Goal: Information Seeking & Learning: Check status

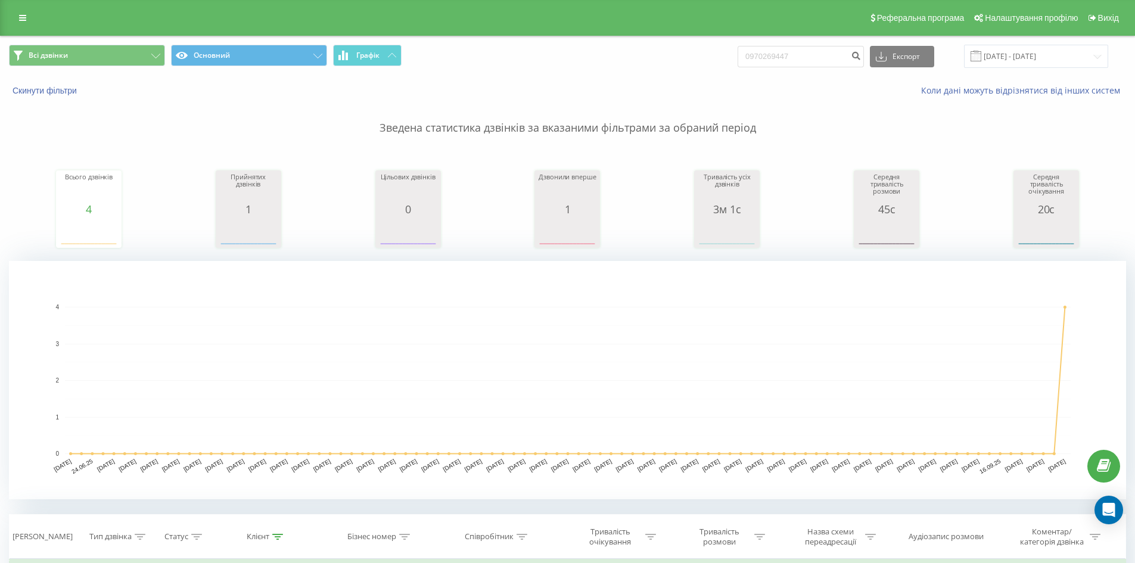
click at [20, 32] on div "Реферальна програма Налаштування профілю Вихід" at bounding box center [567, 18] width 1135 height 36
click at [30, 15] on link at bounding box center [22, 18] width 21 height 17
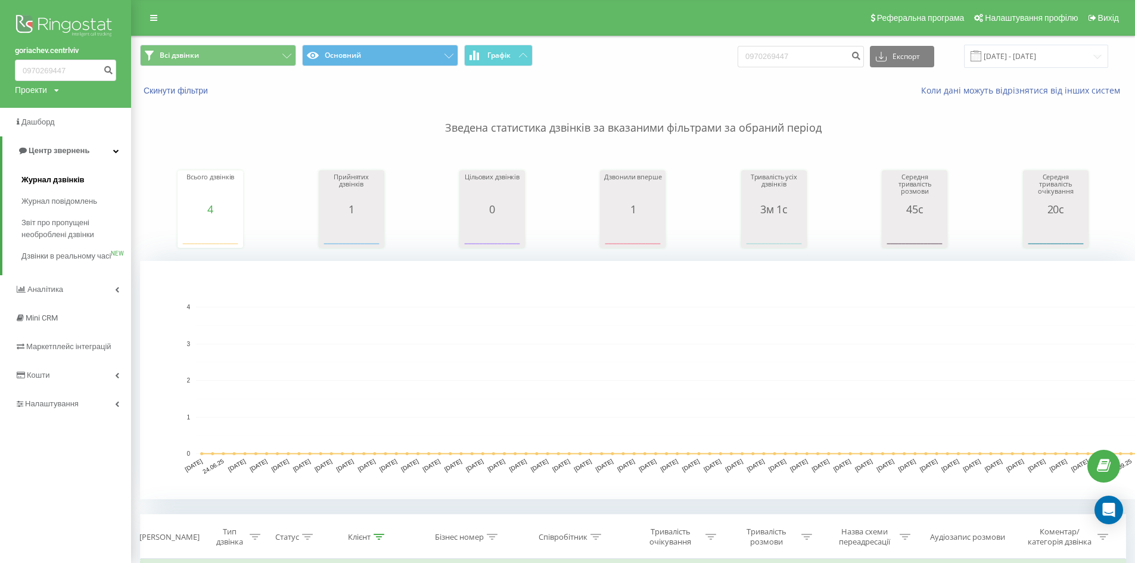
click at [52, 180] on span "Журнал дзвінків" at bounding box center [52, 180] width 63 height 12
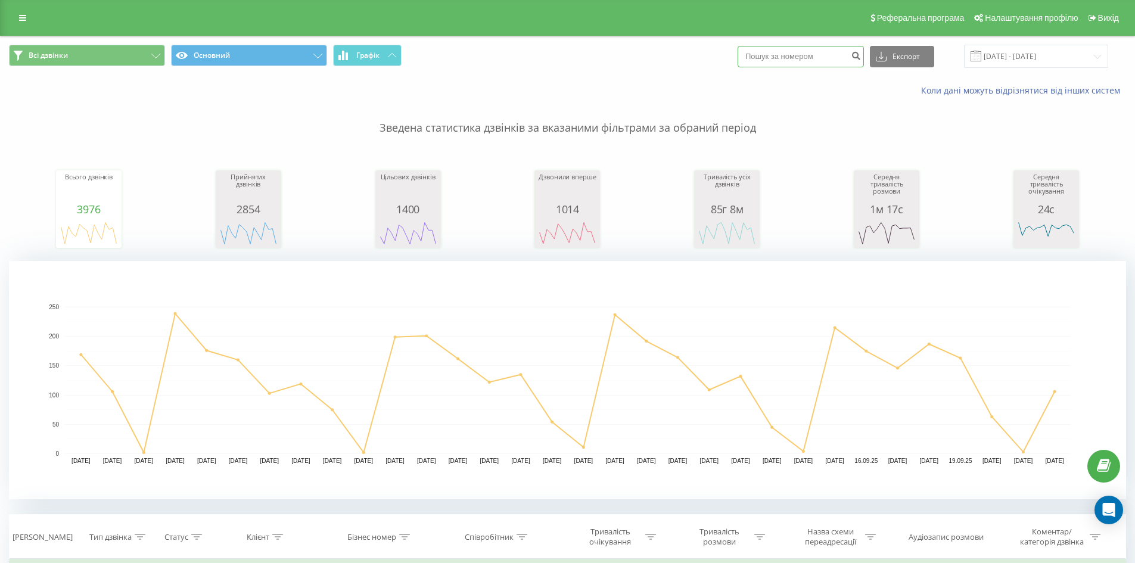
click at [839, 60] on input at bounding box center [801, 56] width 126 height 21
paste input "0661667999"
click at [858, 62] on input "0661667999" at bounding box center [801, 56] width 126 height 21
type input "0661667999"
click at [864, 64] on button "submit" at bounding box center [856, 56] width 16 height 21
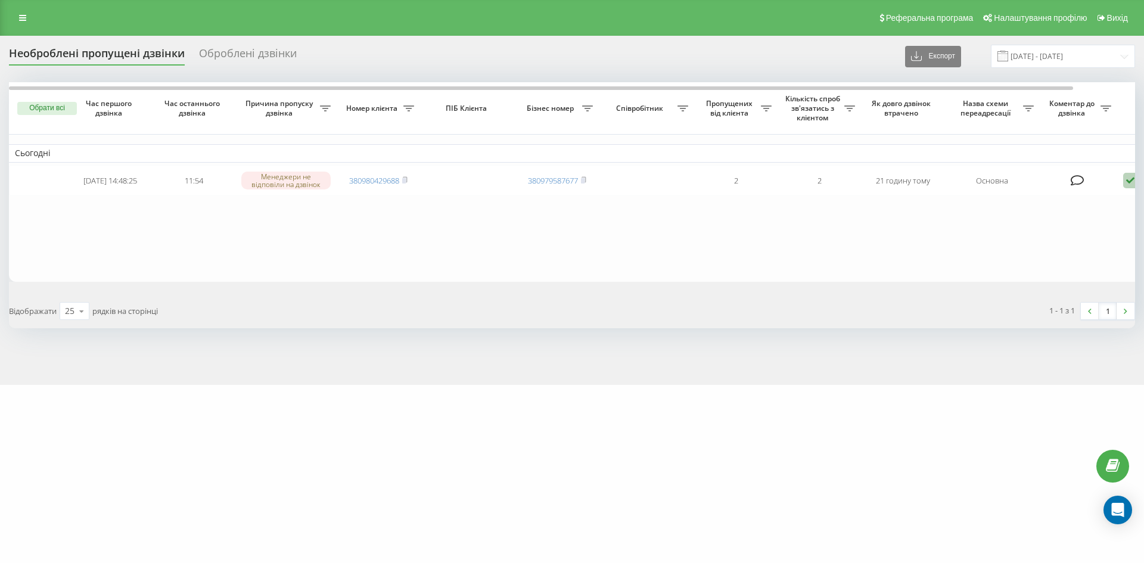
drag, startPoint x: 117, startPoint y: 252, endPoint x: 148, endPoint y: 267, distance: 33.8
click at [117, 252] on table "Сьогодні 2025-09-21 14:48:25 11:54 Менеджери не відповіли на дзвінок 3809804296…" at bounding box center [605, 182] width 1192 height 200
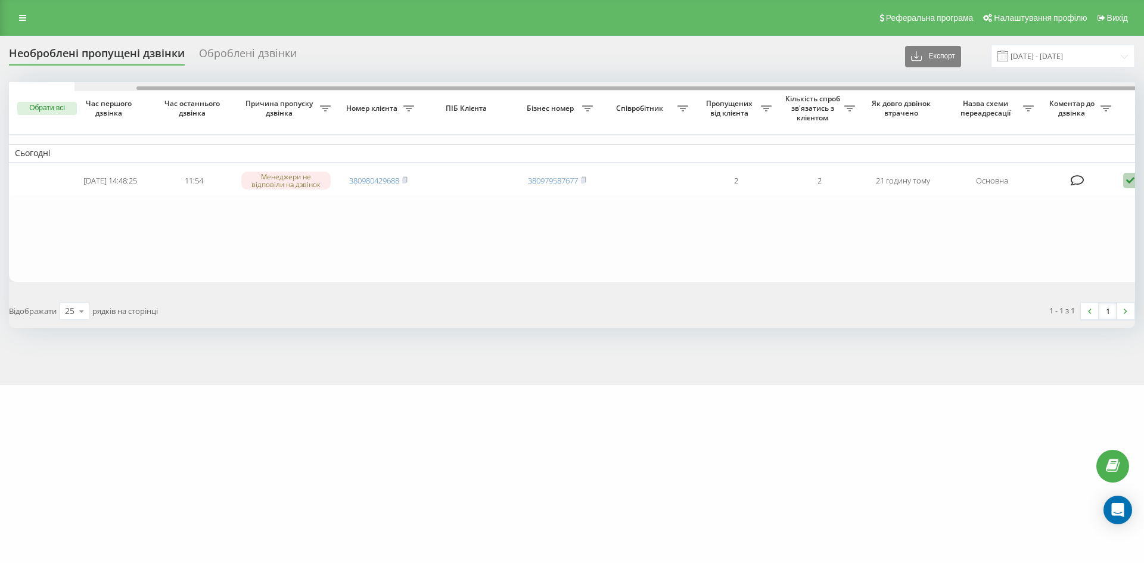
drag, startPoint x: 964, startPoint y: 89, endPoint x: 529, endPoint y: 138, distance: 437.2
click at [529, 138] on div "Обрати всі Час першого дзвінка Час останнього дзвінка Причина пропуску дзвінка …" at bounding box center [572, 182] width 1126 height 200
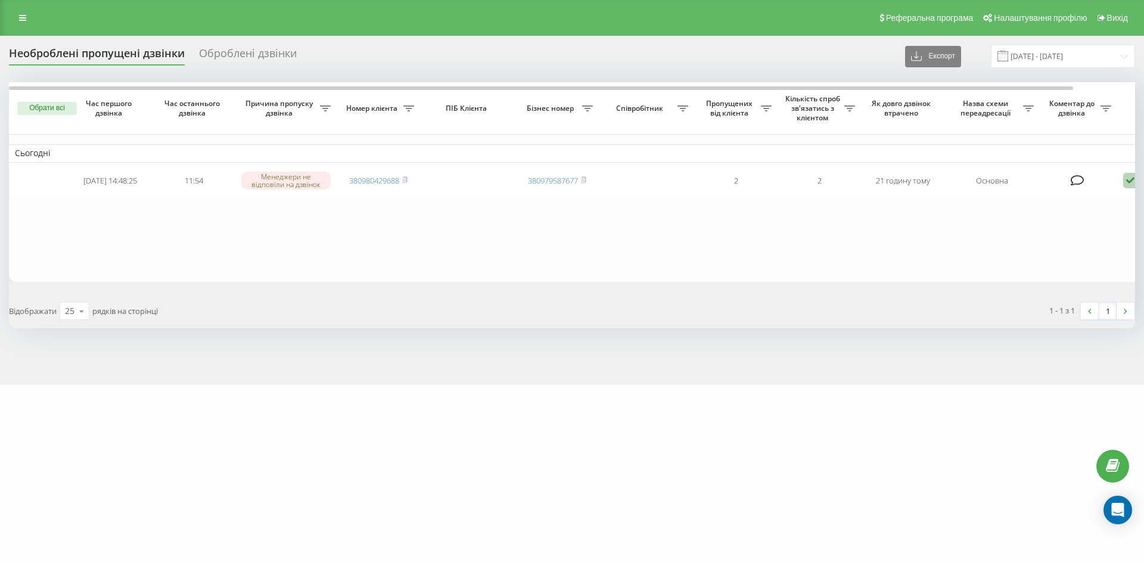
click at [58, 228] on table "Сьогодні 2025-09-21 14:48:25 11:54 Менеджери не відповіли на дзвінок 3809804296…" at bounding box center [605, 182] width 1192 height 200
click at [114, 238] on table "Сьогодні 2025-09-21 14:48:25 11:54 Менеджери не відповіли на дзвінок 3809804296…" at bounding box center [605, 182] width 1192 height 200
